Goal: Task Accomplishment & Management: Manage account settings

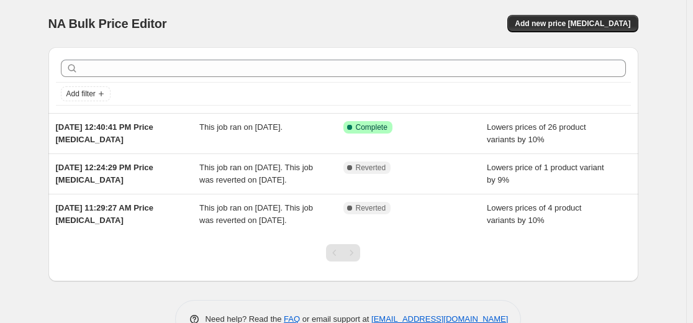
click at [213, 299] on div "Add filter Jan 30, 2025, 12:40:41 PM Price change job This job ran on January 3…" at bounding box center [343, 187] width 590 height 301
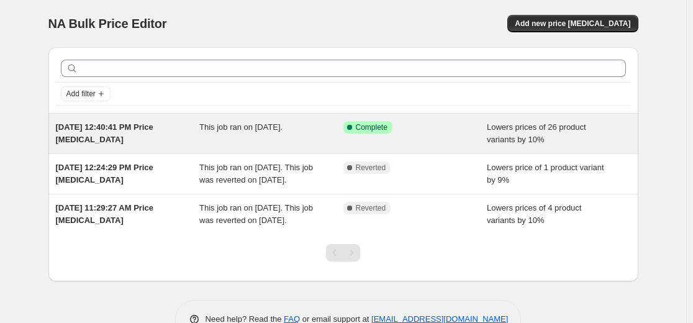
click at [263, 138] on div "This job ran on January 30, 2025." at bounding box center [271, 133] width 144 height 25
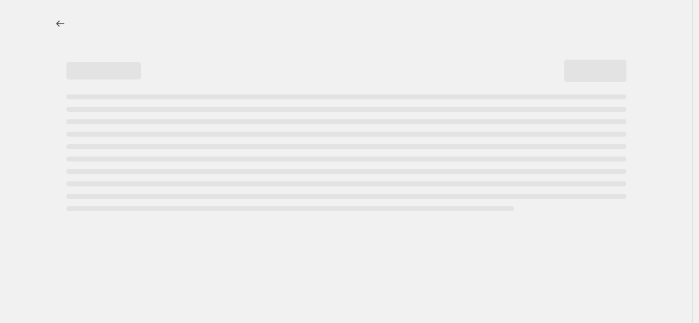
select select "percentage"
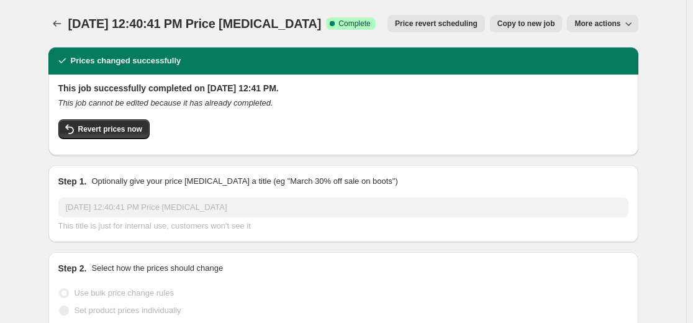
click at [452, 27] on span "Price revert scheduling" at bounding box center [436, 24] width 83 height 10
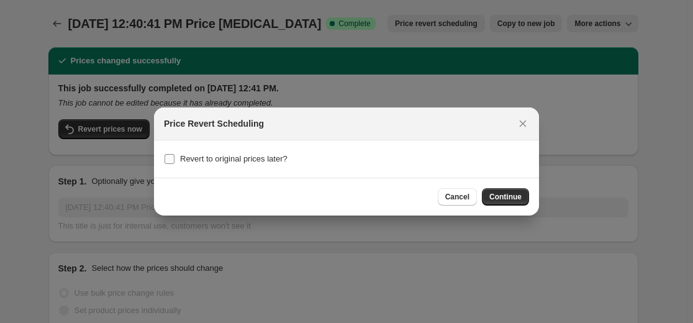
click at [192, 160] on span "Revert to original prices later?" at bounding box center [233, 158] width 107 height 9
click at [174, 160] on input "Revert to original prices later?" at bounding box center [169, 159] width 10 height 10
checkbox input "true"
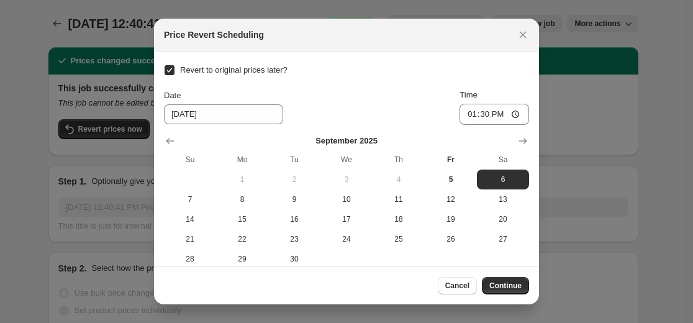
click at [344, 102] on div "Date 9/6/2025 Time 13:30" at bounding box center [346, 107] width 365 height 36
click at [523, 35] on icon "Close" at bounding box center [523, 35] width 7 height 7
checkbox input "false"
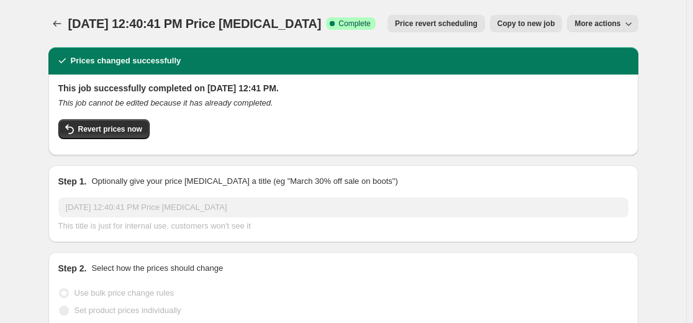
click at [447, 25] on span "Price revert scheduling" at bounding box center [436, 24] width 83 height 10
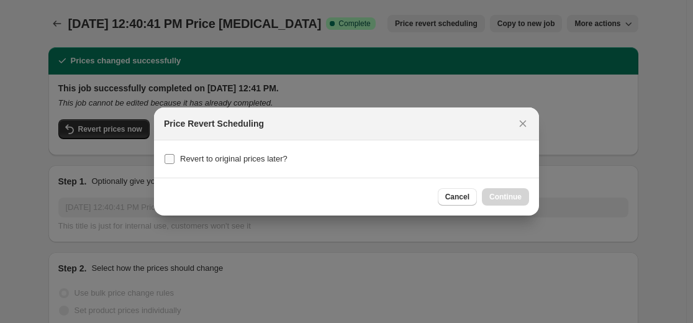
click at [264, 155] on span "Revert to original prices later?" at bounding box center [233, 158] width 107 height 9
click at [174, 155] on input "Revert to original prices later?" at bounding box center [169, 159] width 10 height 10
checkbox input "true"
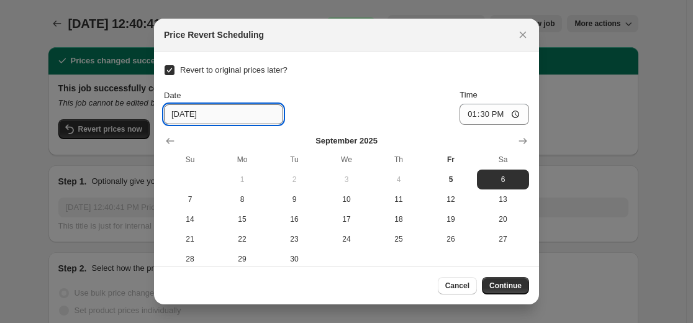
click at [209, 117] on input "9/6/2025" at bounding box center [223, 114] width 119 height 20
click at [338, 115] on div "Date 9/6/2025 Time 13:30" at bounding box center [346, 107] width 365 height 36
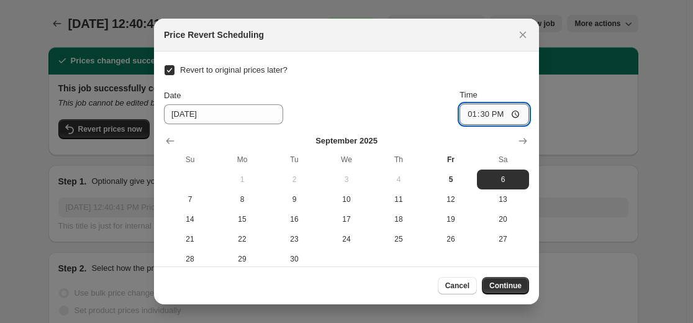
click at [482, 120] on input "13:30" at bounding box center [494, 114] width 70 height 21
click at [507, 113] on input "13:30" at bounding box center [494, 114] width 70 height 21
click at [320, 90] on div "Date 9/6/2025 Time 13:30" at bounding box center [346, 107] width 365 height 36
click at [488, 112] on input "13:30" at bounding box center [494, 114] width 70 height 21
click at [476, 115] on input "13:30" at bounding box center [494, 114] width 70 height 21
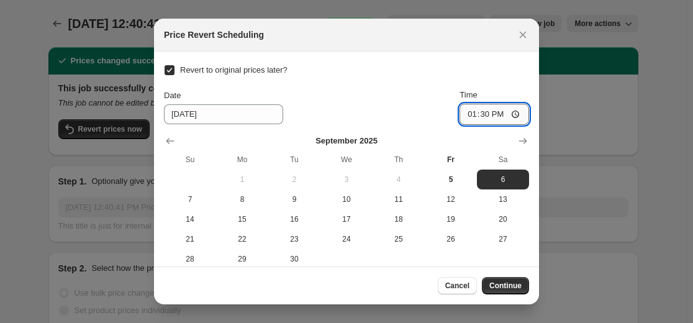
click at [461, 117] on input "13:30" at bounding box center [494, 114] width 70 height 21
click at [475, 117] on input "13:30" at bounding box center [494, 114] width 70 height 21
click at [490, 117] on input "13:30" at bounding box center [494, 114] width 70 height 21
click at [477, 119] on input "13:30" at bounding box center [494, 114] width 70 height 21
click at [462, 117] on input "13:30" at bounding box center [494, 114] width 70 height 21
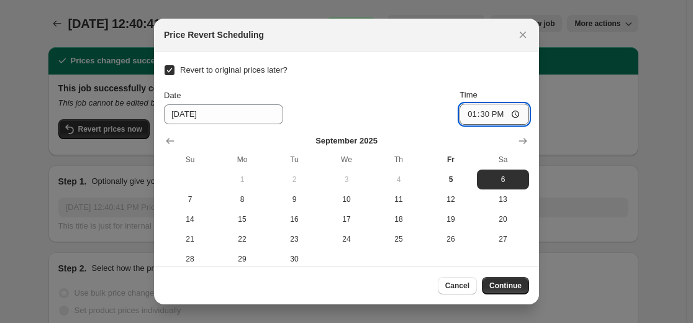
click at [474, 113] on input "13:30" at bounding box center [494, 114] width 70 height 21
click at [488, 115] on input "13:30" at bounding box center [494, 114] width 70 height 21
type input "13:30"
click at [515, 35] on button "Close" at bounding box center [522, 34] width 17 height 17
checkbox input "false"
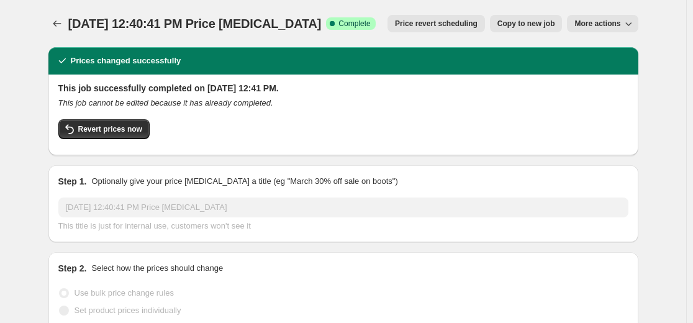
click at [610, 25] on span "More actions" at bounding box center [597, 24] width 46 height 10
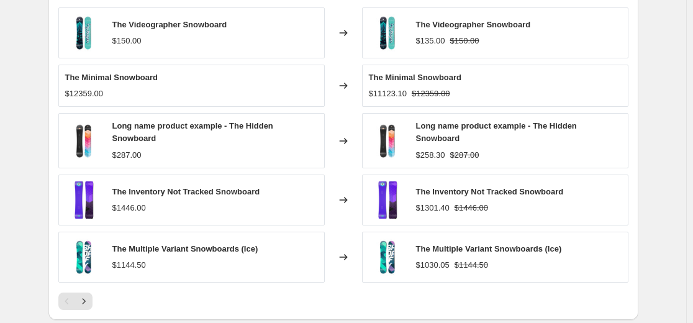
scroll to position [869, 0]
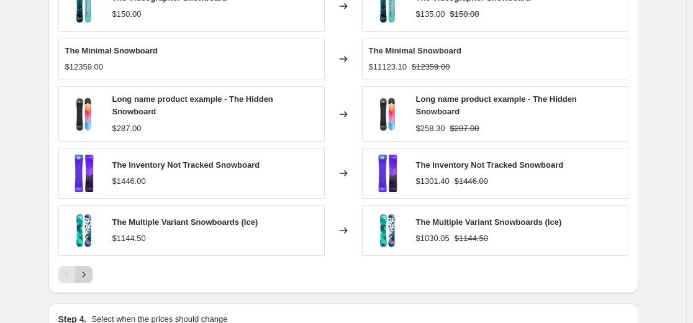
click at [85, 281] on icon "Next" at bounding box center [84, 274] width 12 height 12
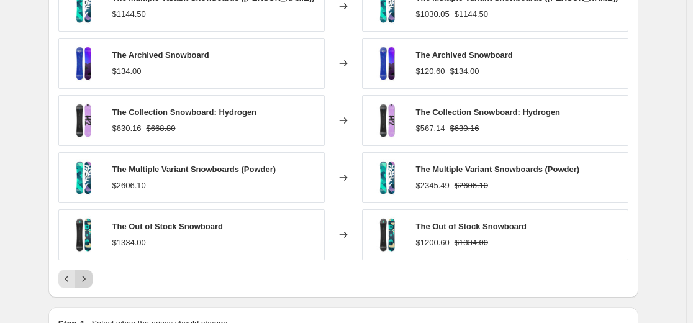
click at [85, 274] on icon "Next" at bounding box center [84, 278] width 12 height 12
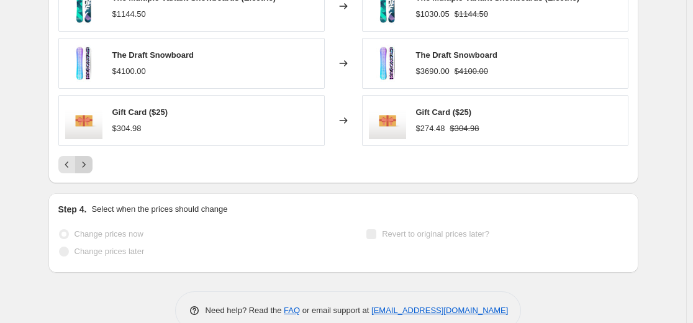
click at [83, 167] on icon "Next" at bounding box center [84, 164] width 12 height 12
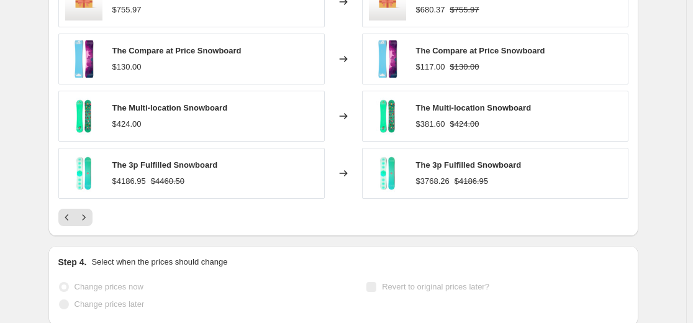
scroll to position [931, 0]
click at [90, 218] on icon "Next" at bounding box center [84, 216] width 12 height 12
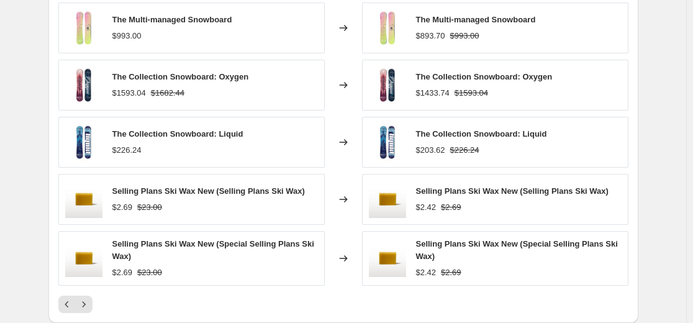
scroll to position [993, 0]
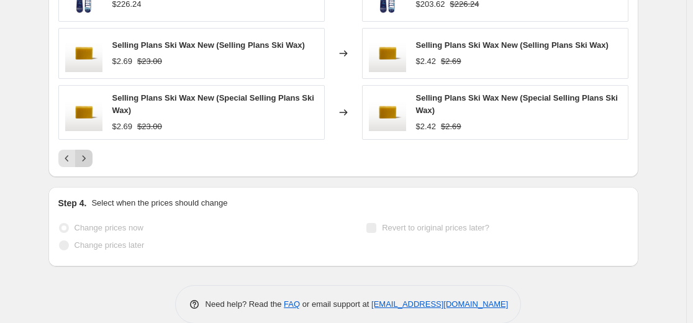
click at [88, 155] on icon "Next" at bounding box center [84, 158] width 12 height 12
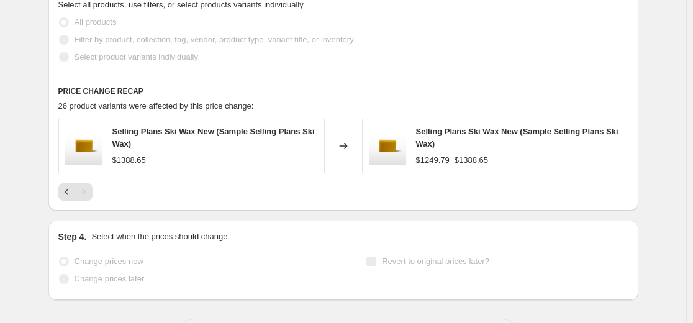
scroll to position [745, 0]
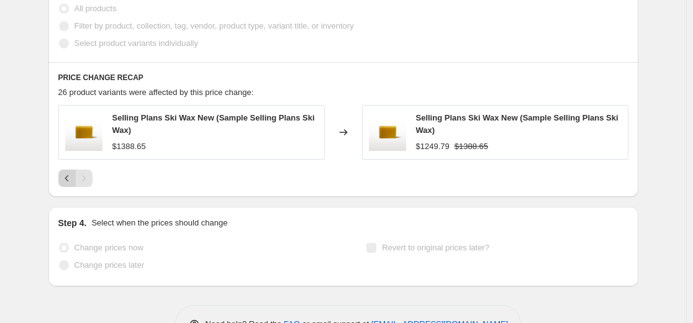
click at [68, 181] on icon "Previous" at bounding box center [67, 178] width 12 height 12
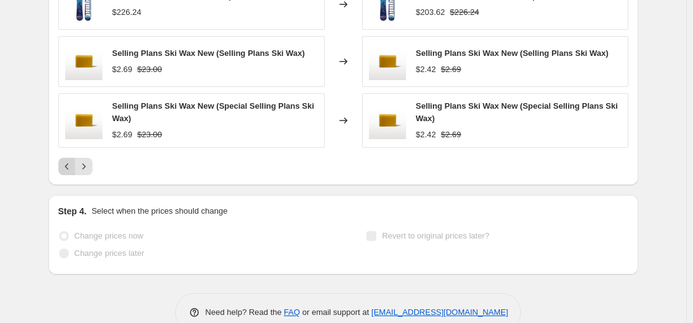
scroll to position [993, 0]
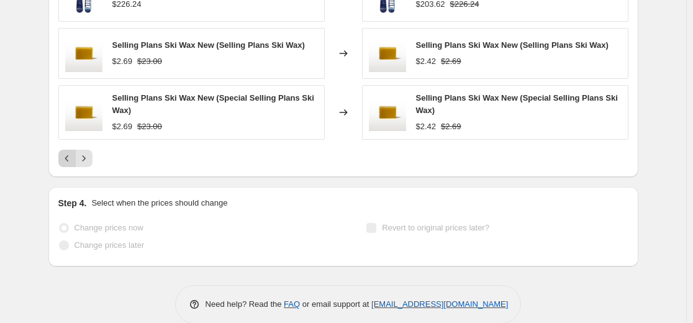
click at [69, 162] on icon "Previous" at bounding box center [67, 158] width 12 height 12
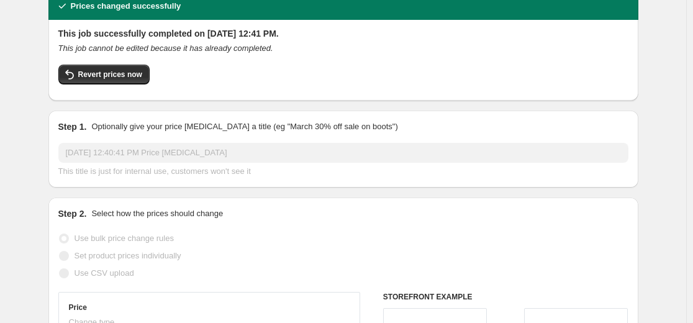
scroll to position [0, 0]
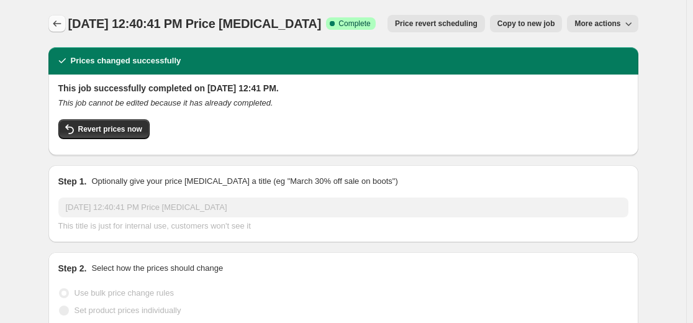
click at [55, 29] on icon "Price change jobs" at bounding box center [57, 23] width 12 height 12
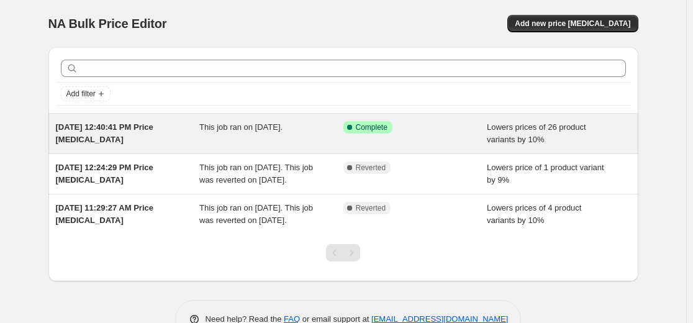
click at [225, 126] on span "This job ran on [DATE]." at bounding box center [240, 126] width 83 height 9
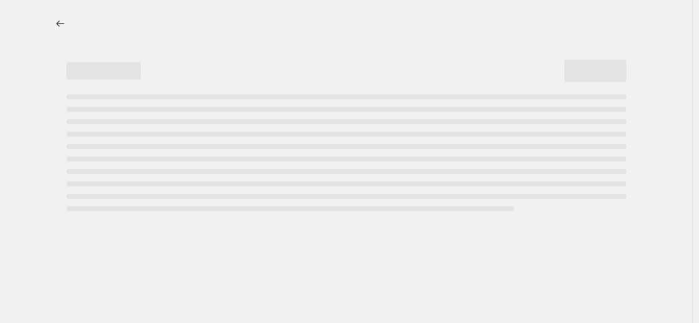
select select "percentage"
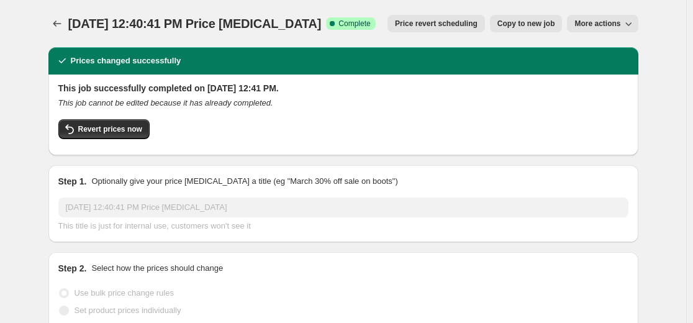
click at [603, 24] on span "More actions" at bounding box center [597, 24] width 46 height 10
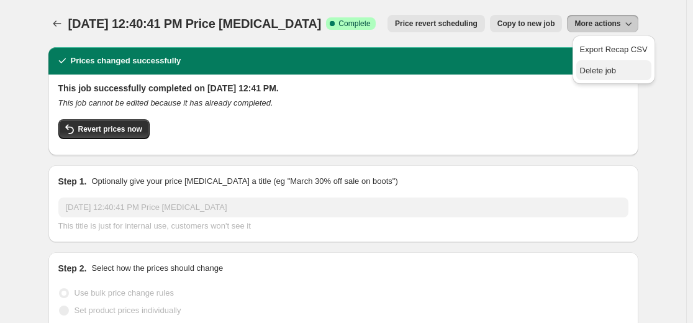
click at [596, 70] on span "Delete job" at bounding box center [598, 70] width 37 height 9
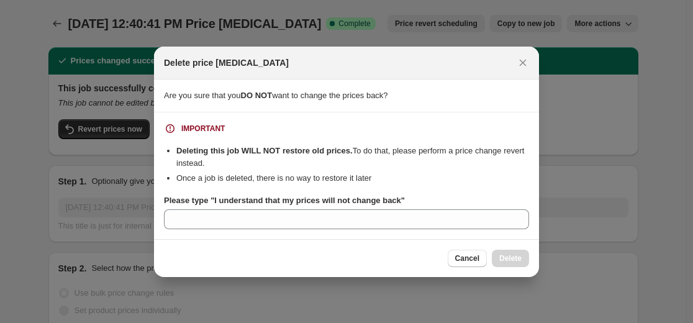
click at [515, 255] on div "Cancel Delete" at bounding box center [488, 258] width 81 height 17
copy b "I understand that my prices will not change back"
drag, startPoint x: 213, startPoint y: 199, endPoint x: 395, endPoint y: 200, distance: 182.5
click at [395, 200] on b "Please type "I understand that my prices will not change back"" at bounding box center [284, 200] width 241 height 9
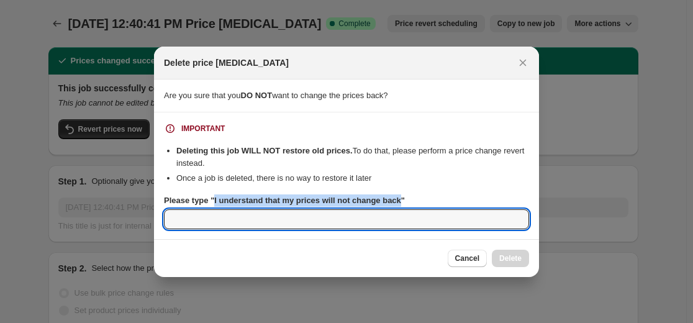
click at [395, 209] on input "Please type "I understand that my prices will not change back"" at bounding box center [346, 219] width 365 height 20
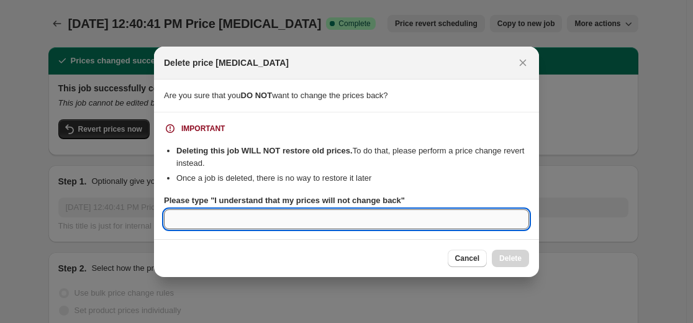
click at [315, 223] on input "Please type "I understand that my prices will not change back"" at bounding box center [346, 219] width 365 height 20
paste input "I understand that my prices will not change back"
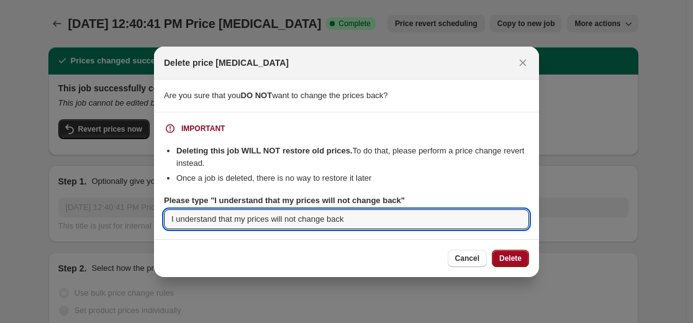
type input "I understand that my prices will not change back"
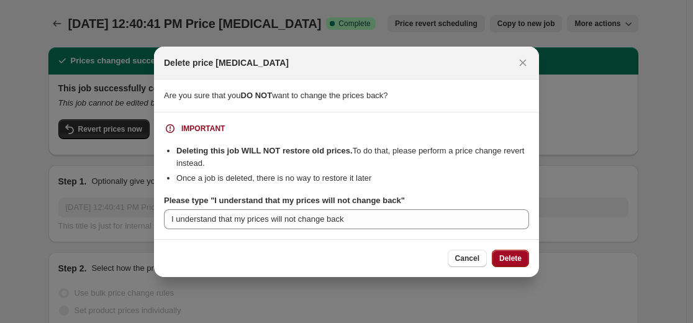
click at [521, 259] on span "Delete" at bounding box center [510, 258] width 22 height 10
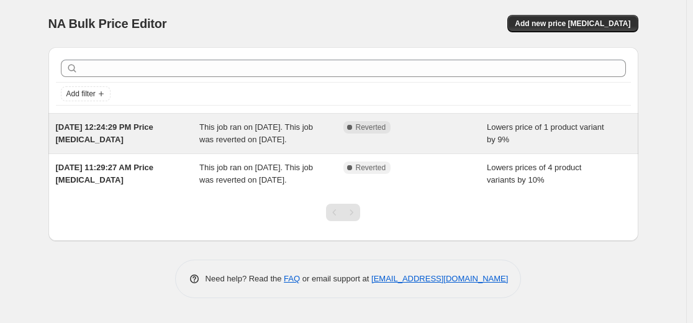
click at [288, 127] on span "This job ran on January 29, 2025. This job was reverted on January 30, 2025." at bounding box center [256, 133] width 114 height 22
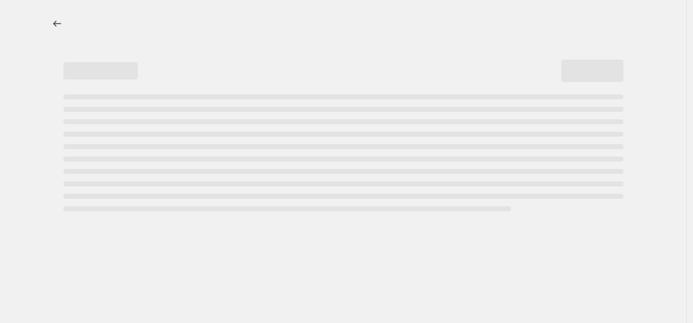
select select "percentage"
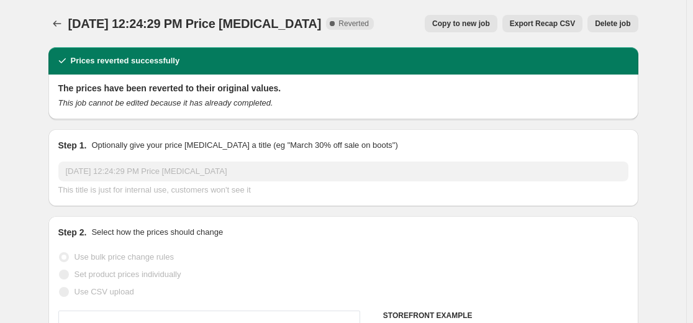
click at [608, 29] on button "Delete job" at bounding box center [612, 23] width 50 height 17
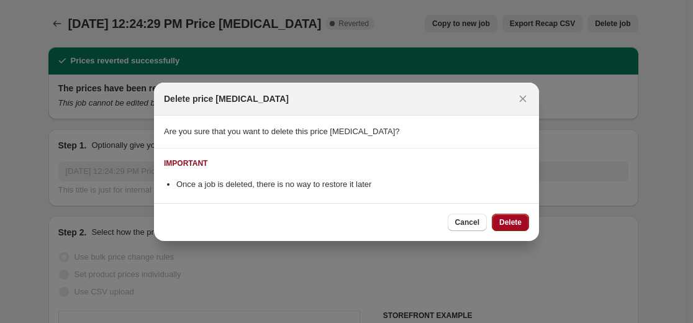
click at [504, 218] on span "Delete" at bounding box center [510, 222] width 22 height 10
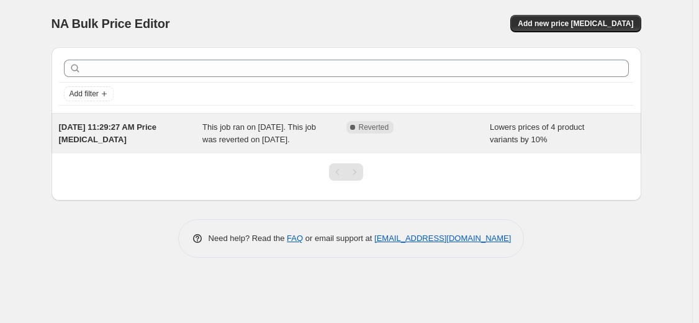
click at [236, 142] on span "This job ran on July 31, 2024. This job was reverted on July 31, 2024." at bounding box center [259, 133] width 114 height 22
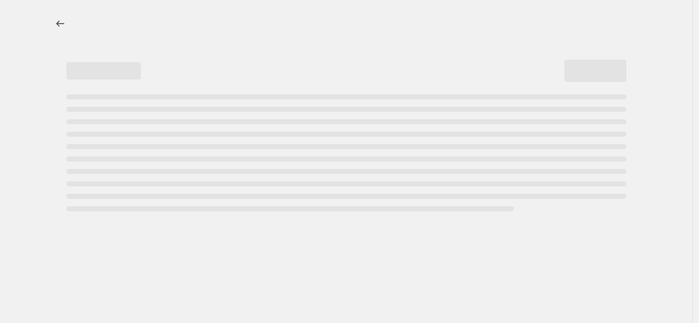
select select "percentage"
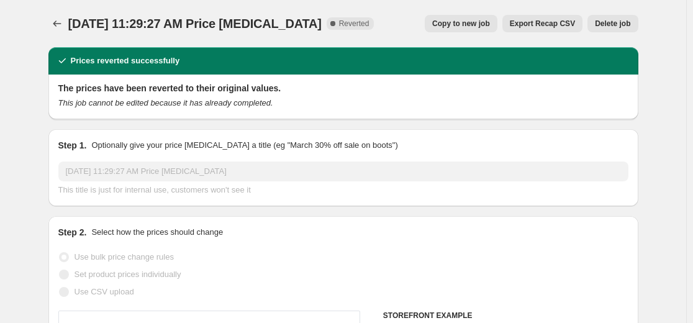
click at [610, 25] on span "Delete job" at bounding box center [612, 24] width 35 height 10
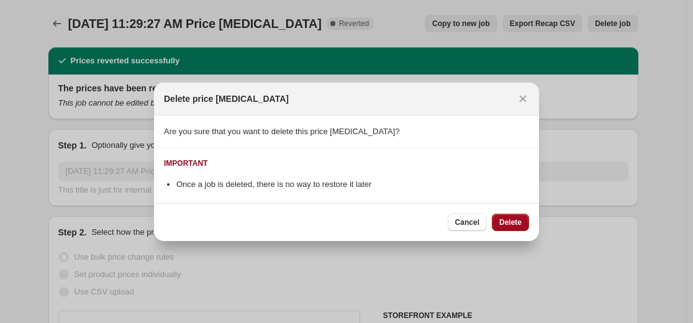
click at [523, 227] on button "Delete" at bounding box center [510, 222] width 37 height 17
